Goal: Transaction & Acquisition: Purchase product/service

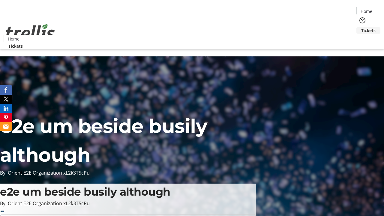
click at [361, 27] on span "Tickets" at bounding box center [368, 30] width 14 height 6
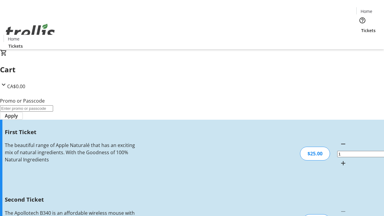
type input "2"
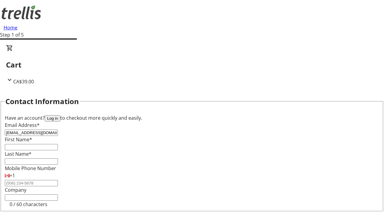
type input "[EMAIL_ADDRESS][DOMAIN_NAME]"
type input "[PERSON_NAME]"
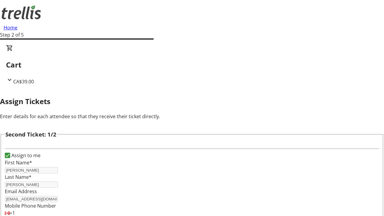
type input "[PERSON_NAME][EMAIL_ADDRESS][PERSON_NAME][DOMAIN_NAME]"
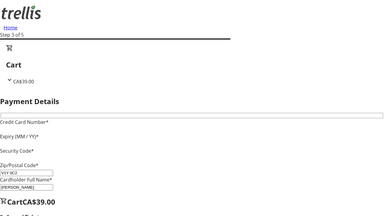
type input "V1Y 0C2"
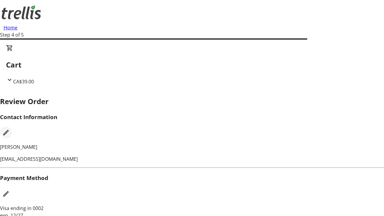
click at [10, 129] on mat-icon "Edit Contact Information" at bounding box center [5, 132] width 7 height 7
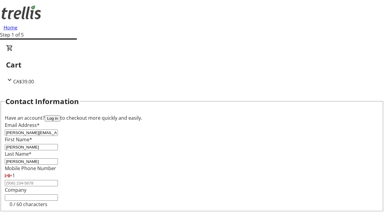
type input "[PERSON_NAME]"
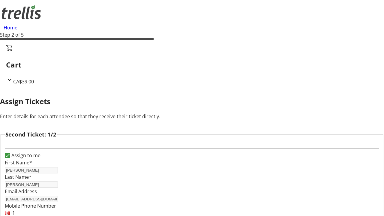
type input "New"
type input "Name"
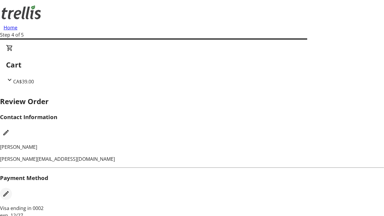
click at [10, 190] on mat-icon "Edit Payment Method" at bounding box center [5, 193] width 7 height 7
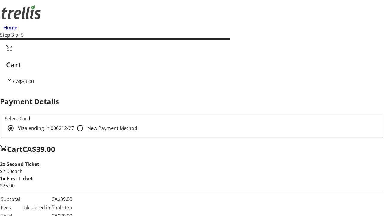
click at [74, 122] on input "New Payment Method" at bounding box center [80, 128] width 12 height 12
radio input "true"
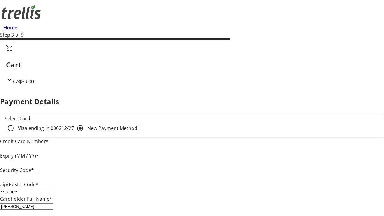
type input "V1Y 0C2"
